Goal: Transaction & Acquisition: Purchase product/service

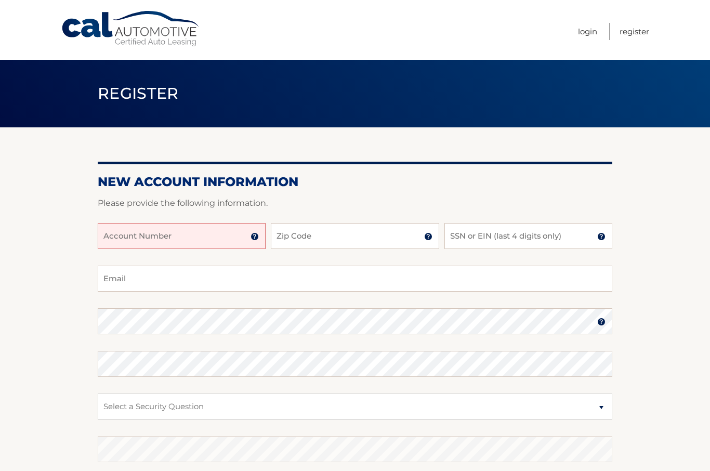
click at [193, 232] on input "Account Number" at bounding box center [182, 236] width 168 height 26
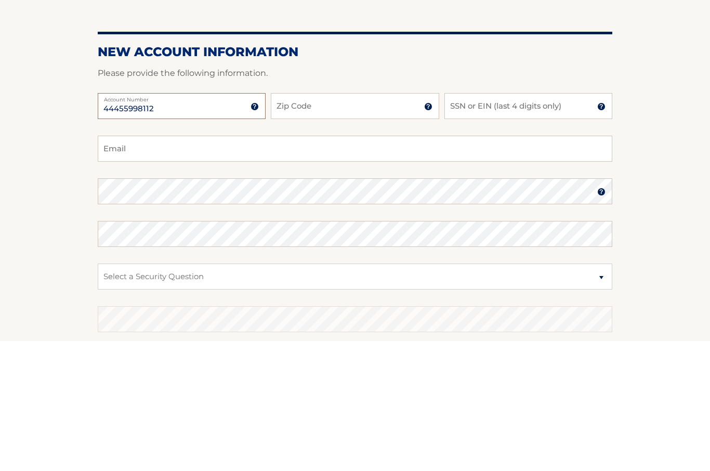
type input "44455998112"
click at [361, 223] on input "Zip Code" at bounding box center [355, 236] width 168 height 26
type input "33071"
click at [499, 223] on input "SSN or EIN (last 4 digits only)" at bounding box center [529, 236] width 168 height 26
type input "0"
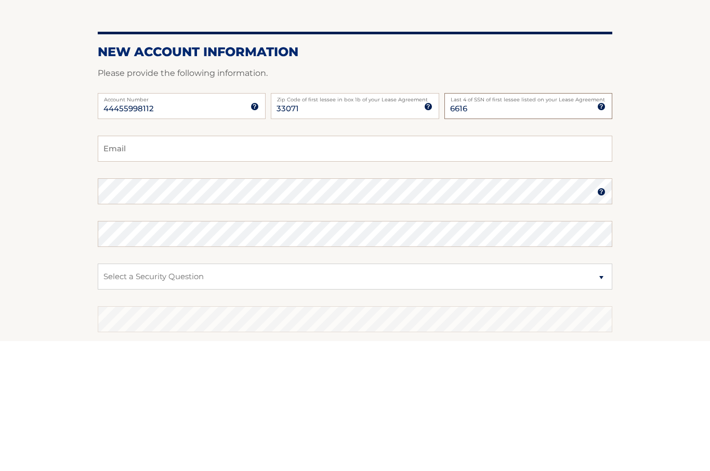
type input "6616"
click at [274, 266] on input "Email" at bounding box center [355, 279] width 515 height 26
type input "r"
type input "ronvinograd@gmail.com"
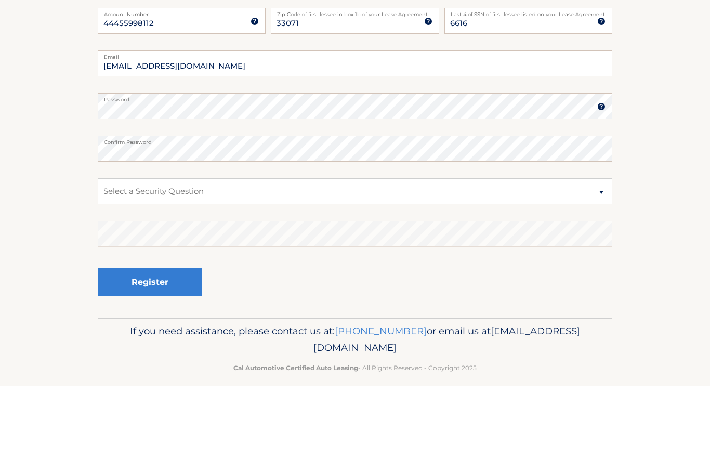
scroll to position [140, 0]
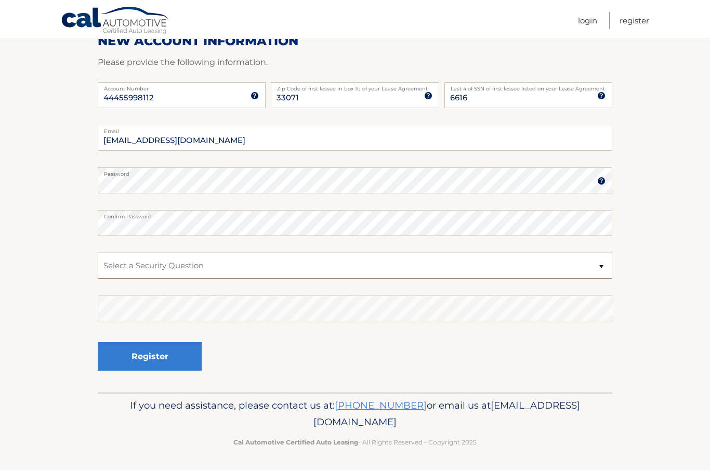
click at [600, 269] on select "Select a Security Question What was the name of your elementary school? What is…" at bounding box center [355, 266] width 515 height 26
select select "2"
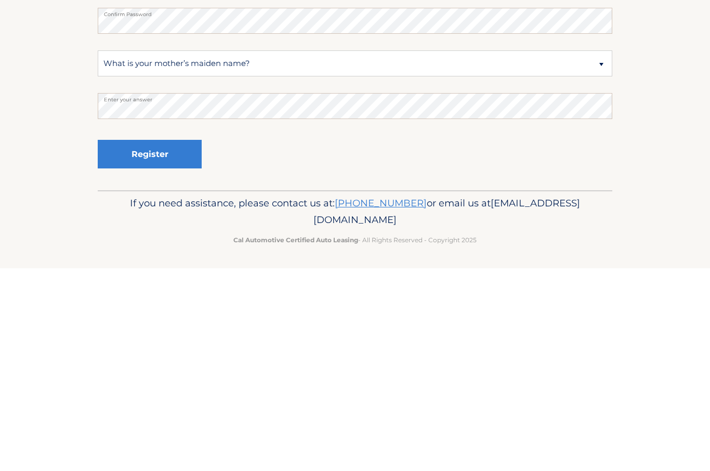
click at [127, 343] on button "Register" at bounding box center [150, 357] width 104 height 29
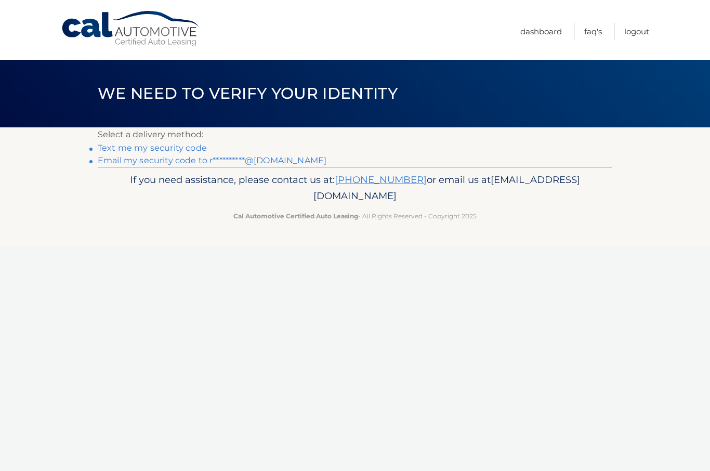
click at [277, 164] on link "**********" at bounding box center [212, 160] width 229 height 10
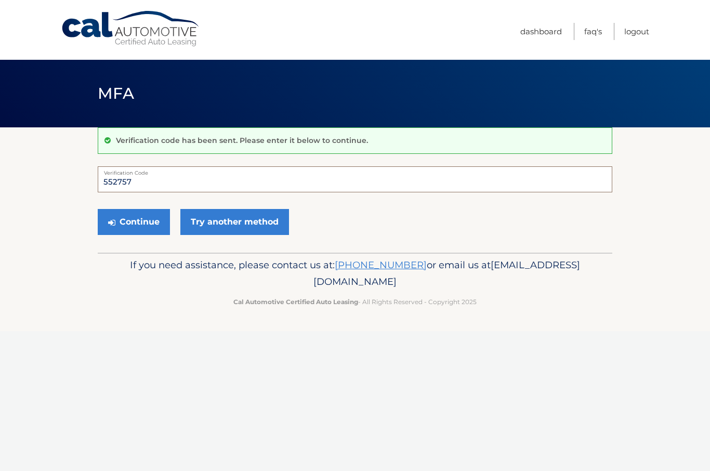
type input "552757"
click at [148, 220] on button "Continue" at bounding box center [134, 222] width 72 height 26
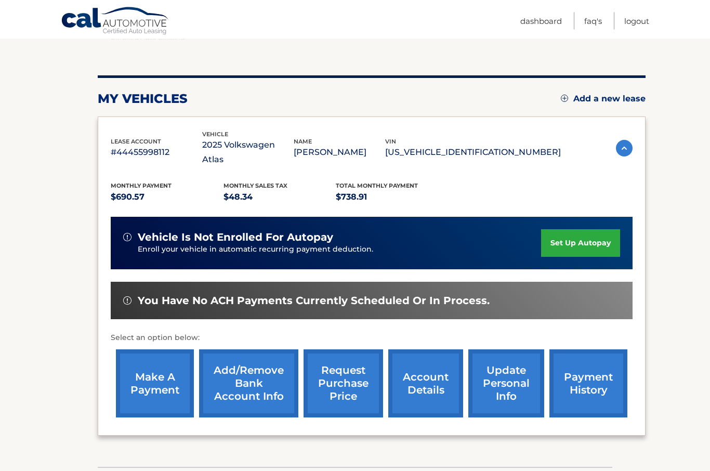
scroll to position [99, 0]
click at [155, 350] on link "make a payment" at bounding box center [155, 383] width 78 height 68
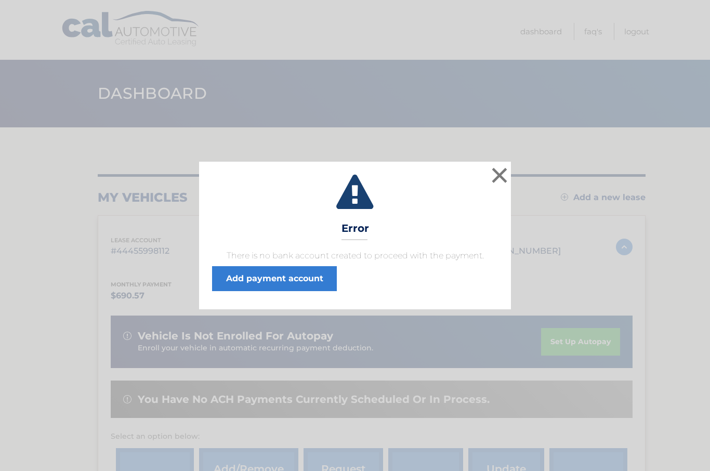
click at [248, 273] on link "Add payment account" at bounding box center [274, 278] width 125 height 25
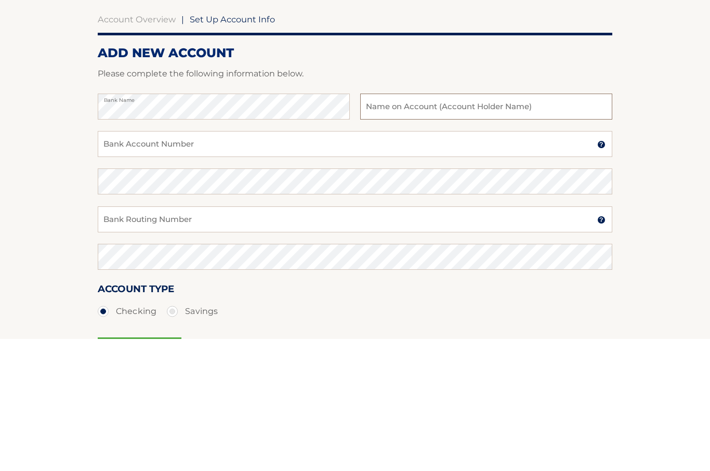
click at [479, 226] on input "text" at bounding box center [486, 239] width 252 height 26
type input "[PERSON_NAME]"
click at [280, 263] on input "Bank Account Number" at bounding box center [355, 276] width 515 height 26
type input "003446634464"
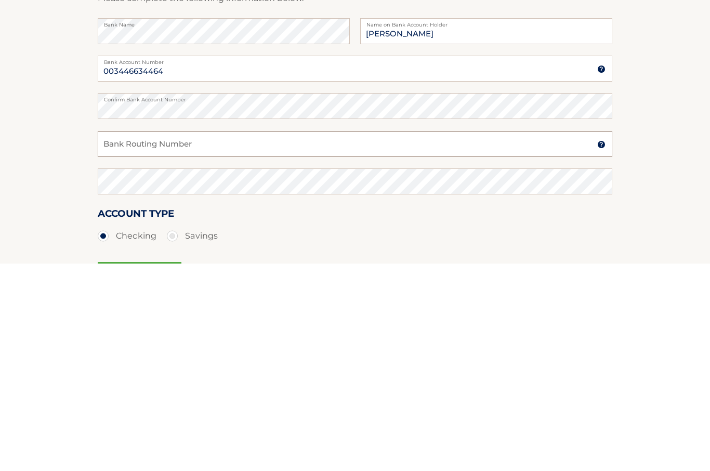
click at [302, 338] on input "Bank Routing Number" at bounding box center [355, 351] width 515 height 26
type input "063000047"
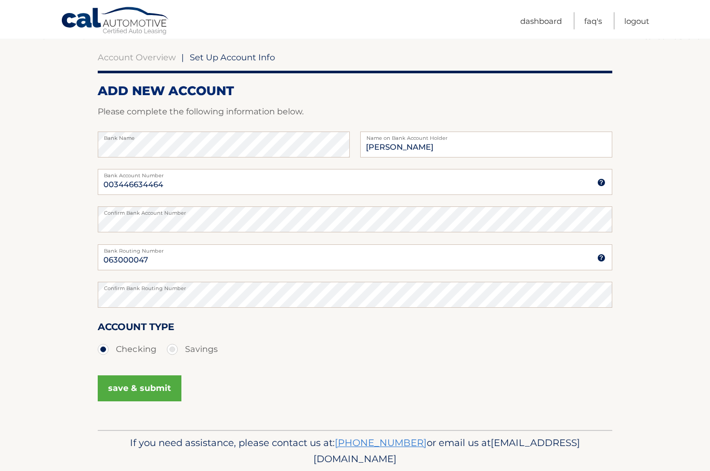
scroll to position [94, 0]
click at [152, 383] on button "save & submit" at bounding box center [140, 388] width 84 height 26
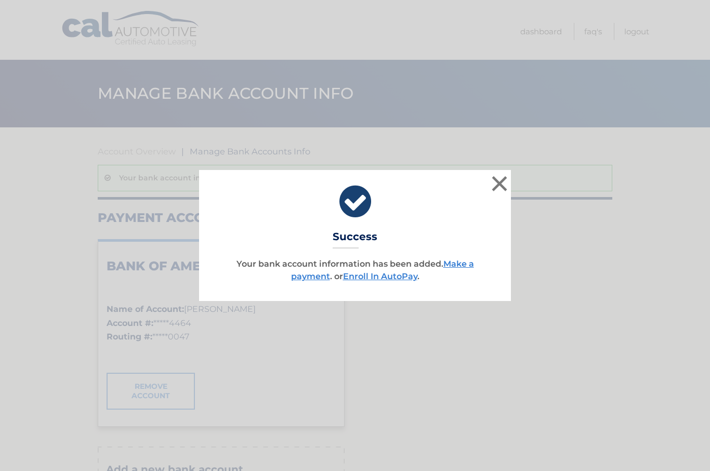
click at [474, 268] on link "Make a payment" at bounding box center [382, 270] width 183 height 22
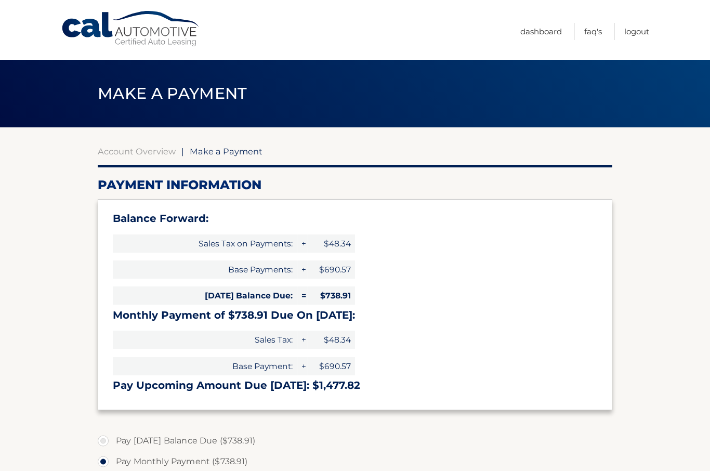
select select "OTc0NjMwNGEtYjhkNi00Y2YzLWJhODEtMTEzNzM5MzBjY2Vj"
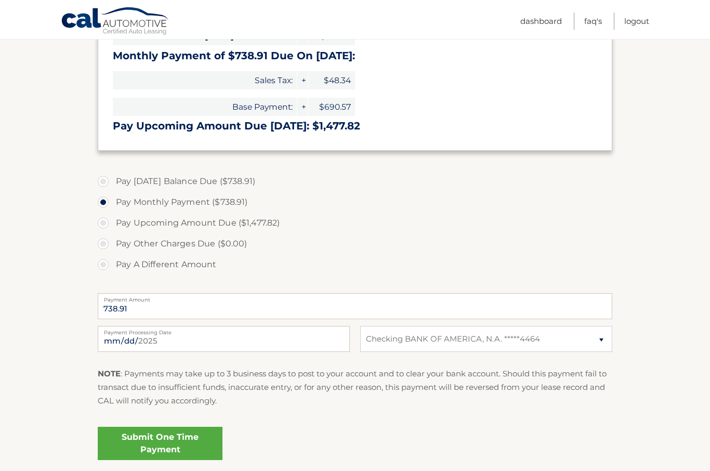
scroll to position [260, 0]
click at [149, 436] on link "Submit One Time Payment" at bounding box center [160, 442] width 125 height 33
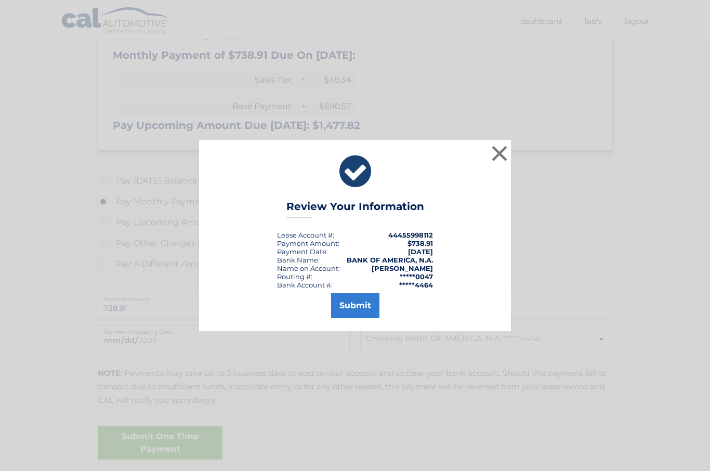
click at [360, 318] on button "Submit" at bounding box center [355, 305] width 48 height 25
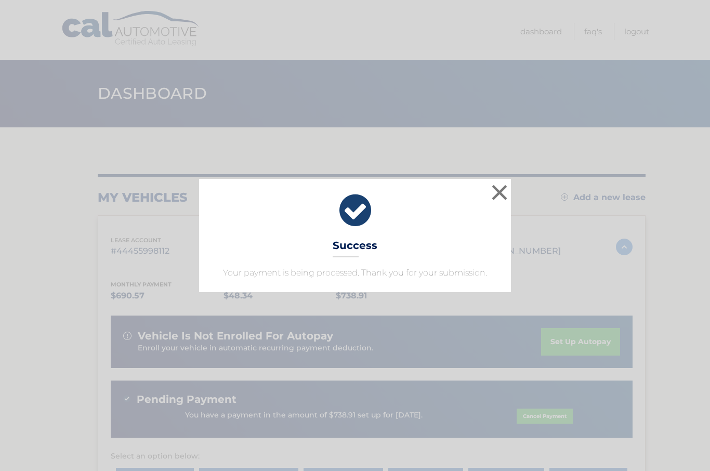
click at [503, 191] on button "×" at bounding box center [499, 192] width 21 height 21
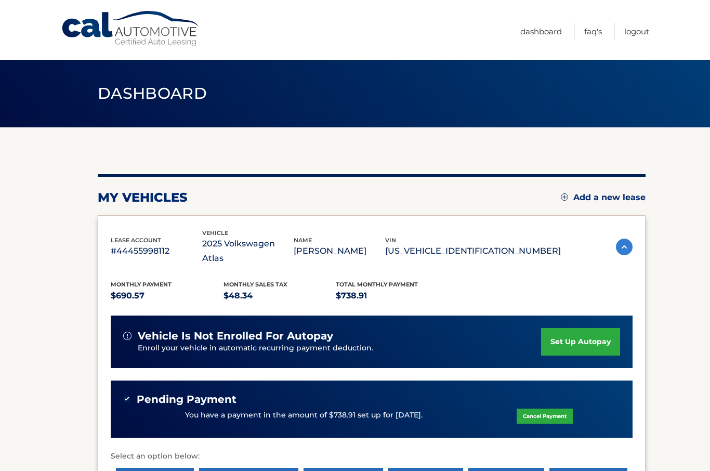
click at [642, 32] on link "Logout" at bounding box center [636, 31] width 25 height 17
